Goal: Task Accomplishment & Management: Use online tool/utility

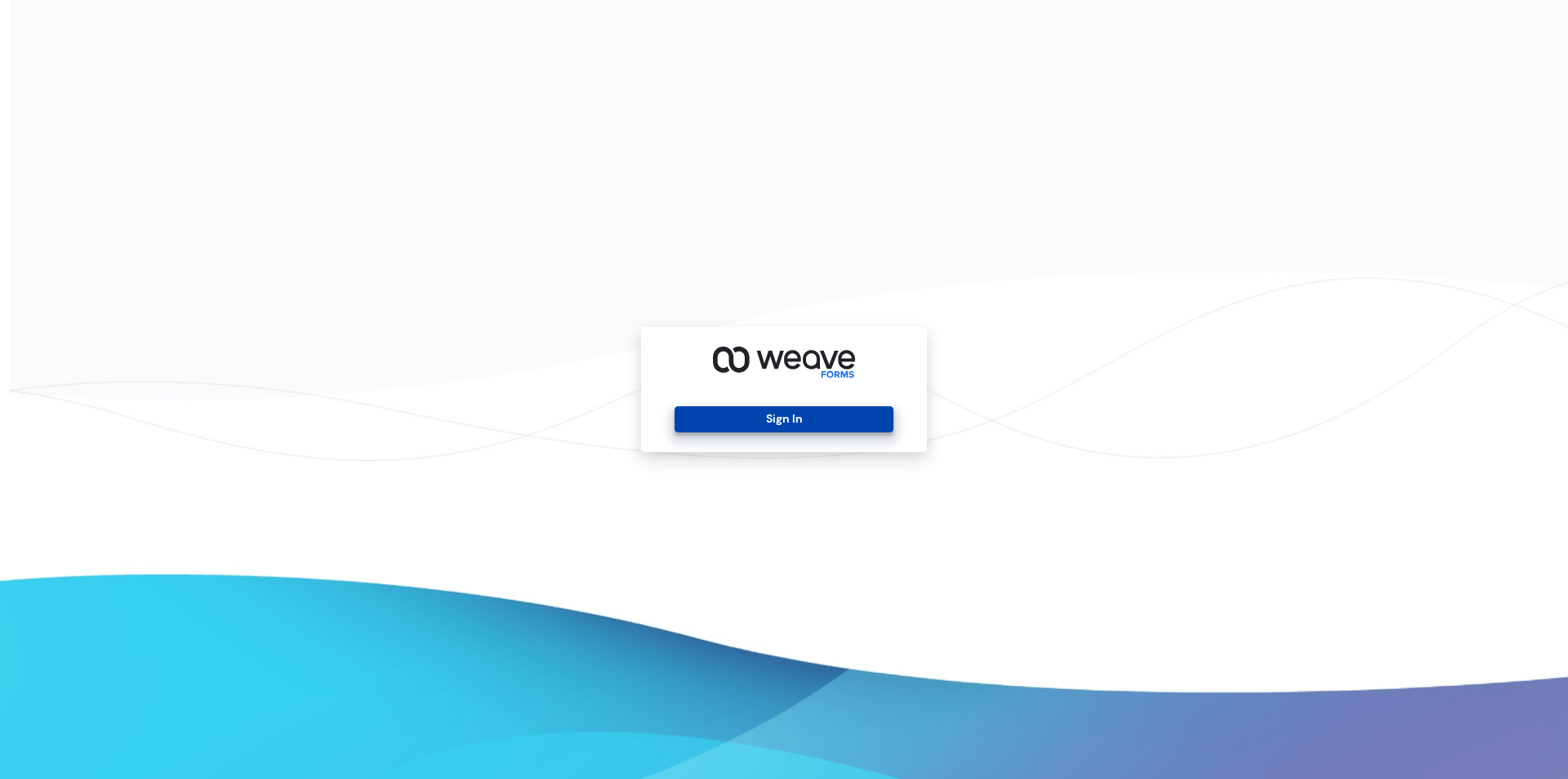
click at [770, 417] on button "Sign In" at bounding box center [784, 420] width 219 height 26
